Goal: Information Seeking & Learning: Learn about a topic

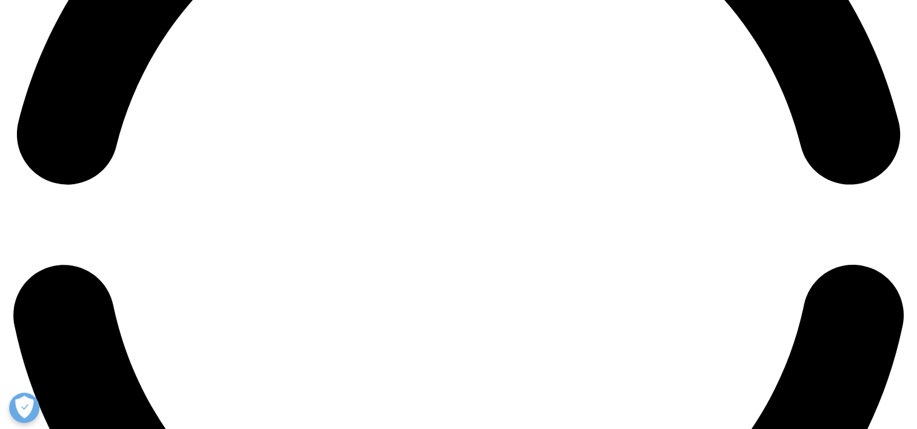
scroll to position [2061, 0]
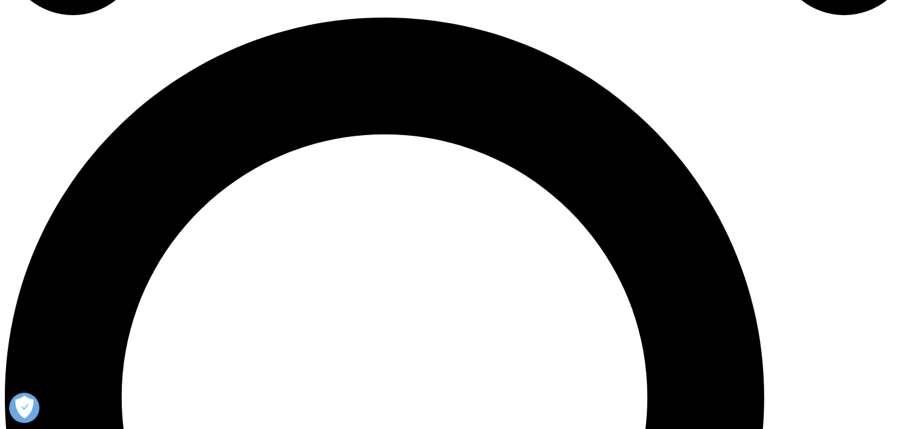
scroll to position [1335, 0]
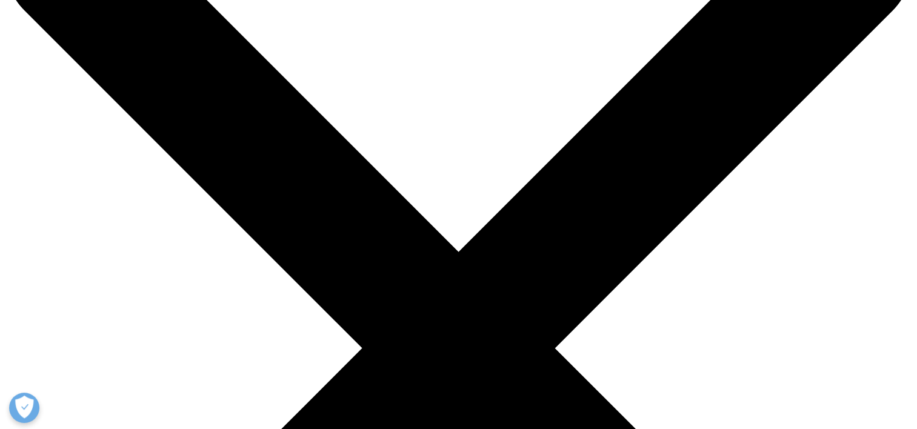
scroll to position [364, 0]
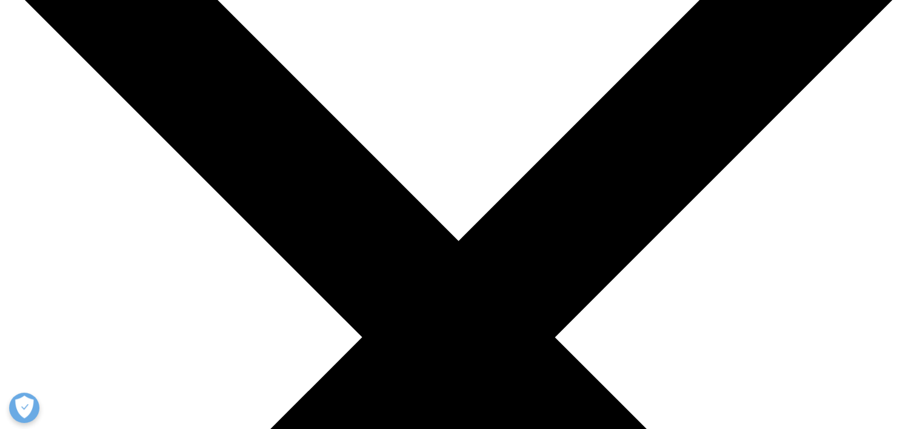
scroll to position [243, 0]
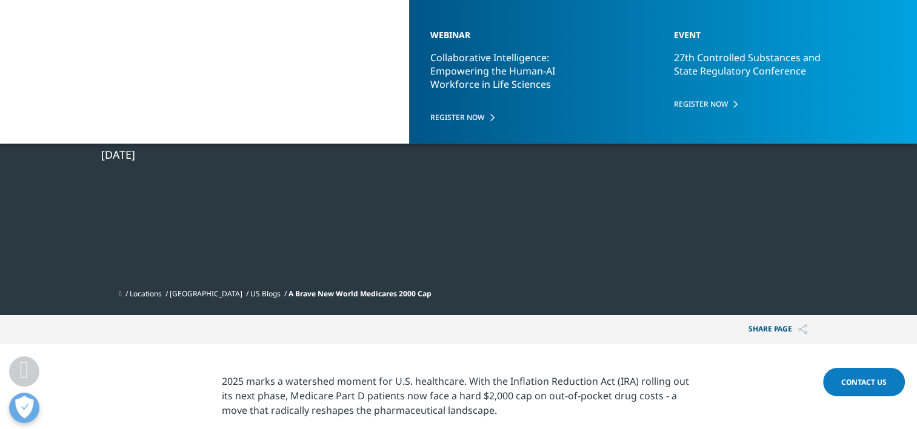
click at [252, 299] on li "US Blogs" at bounding box center [269, 294] width 38 height 22
click at [250, 296] on link "US Blogs" at bounding box center [265, 294] width 30 height 10
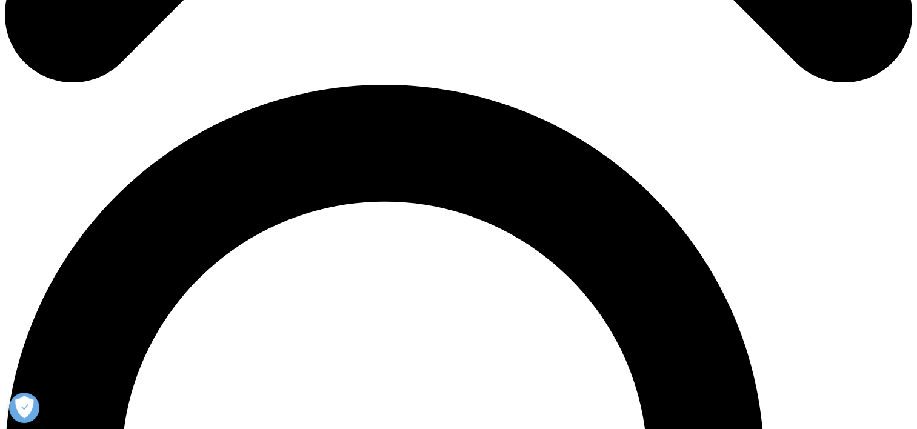
scroll to position [849, 0]
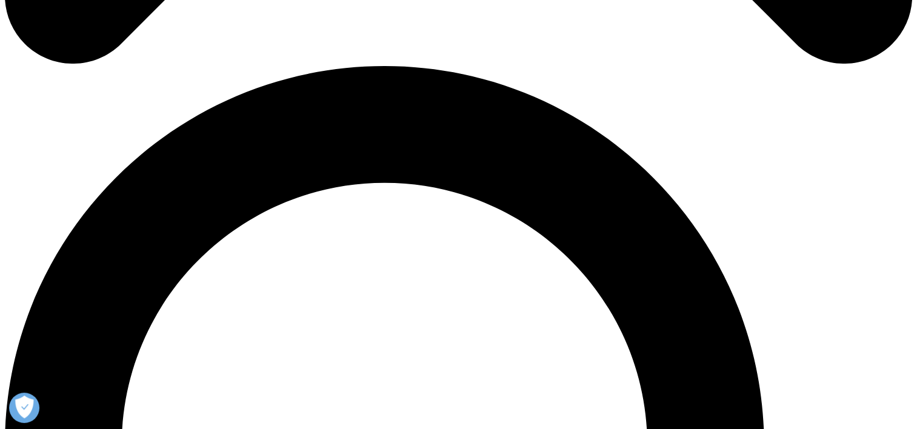
scroll to position [849, 0]
